Goal: Task Accomplishment & Management: Manage account settings

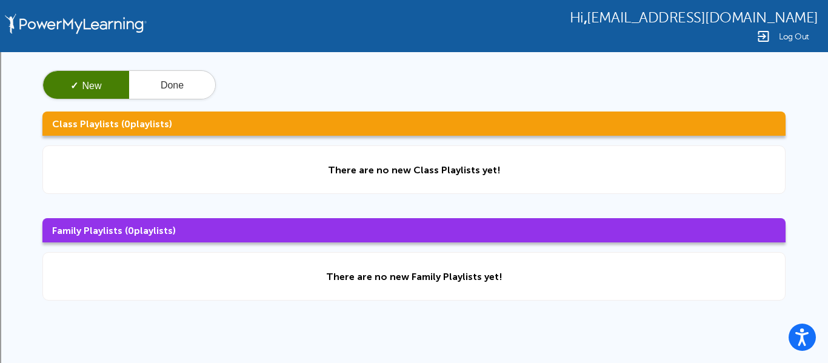
click at [85, 120] on h3 "Class Playlists ( 0 playlists)" at bounding box center [413, 124] width 743 height 24
click at [84, 81] on button "✓ New" at bounding box center [86, 85] width 86 height 29
click at [84, 92] on button "✓ New" at bounding box center [86, 85] width 86 height 29
click at [171, 88] on button "Done" at bounding box center [172, 85] width 86 height 29
